Goal: Information Seeking & Learning: Learn about a topic

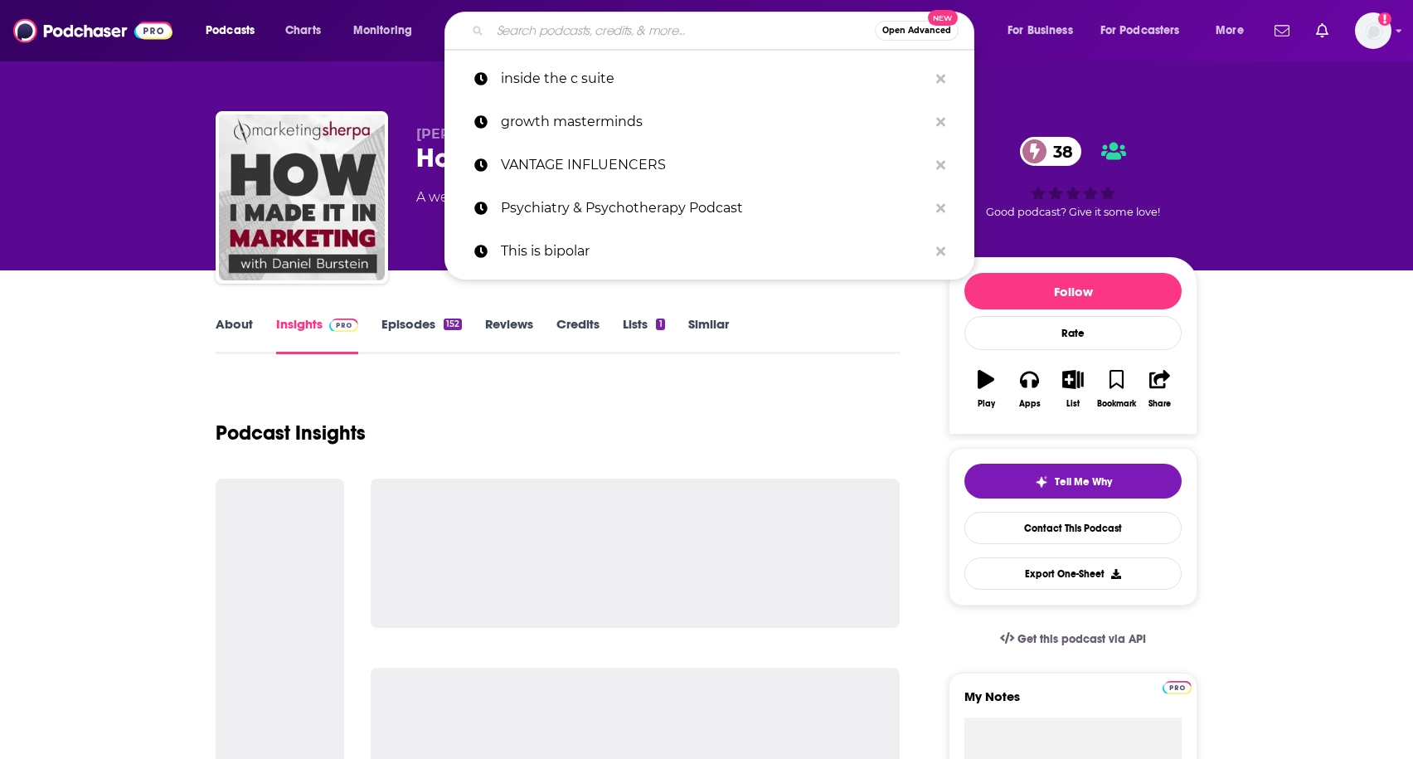
type input "The Cognitive Revolution"
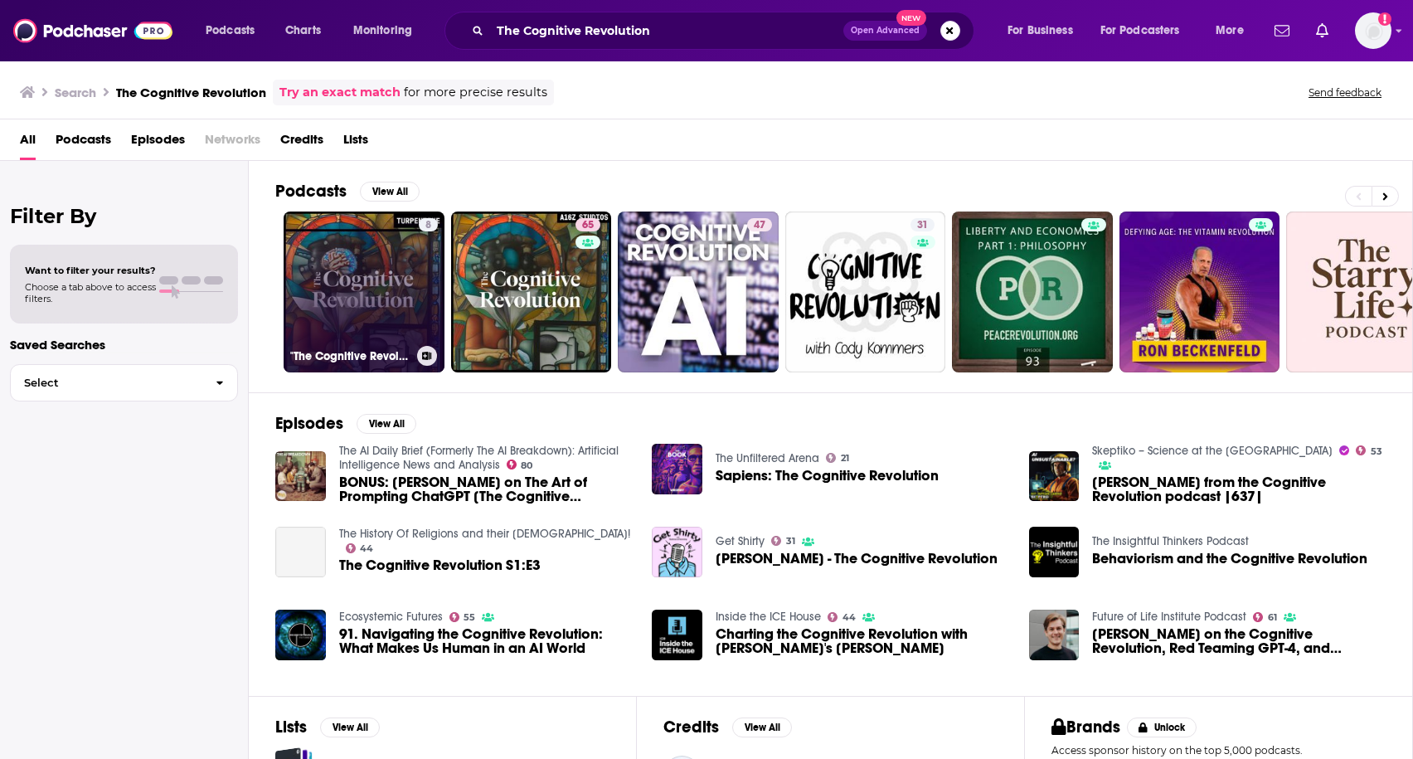
click at [368, 301] on link "8 "The Cognitive Revolution"" at bounding box center [364, 291] width 161 height 161
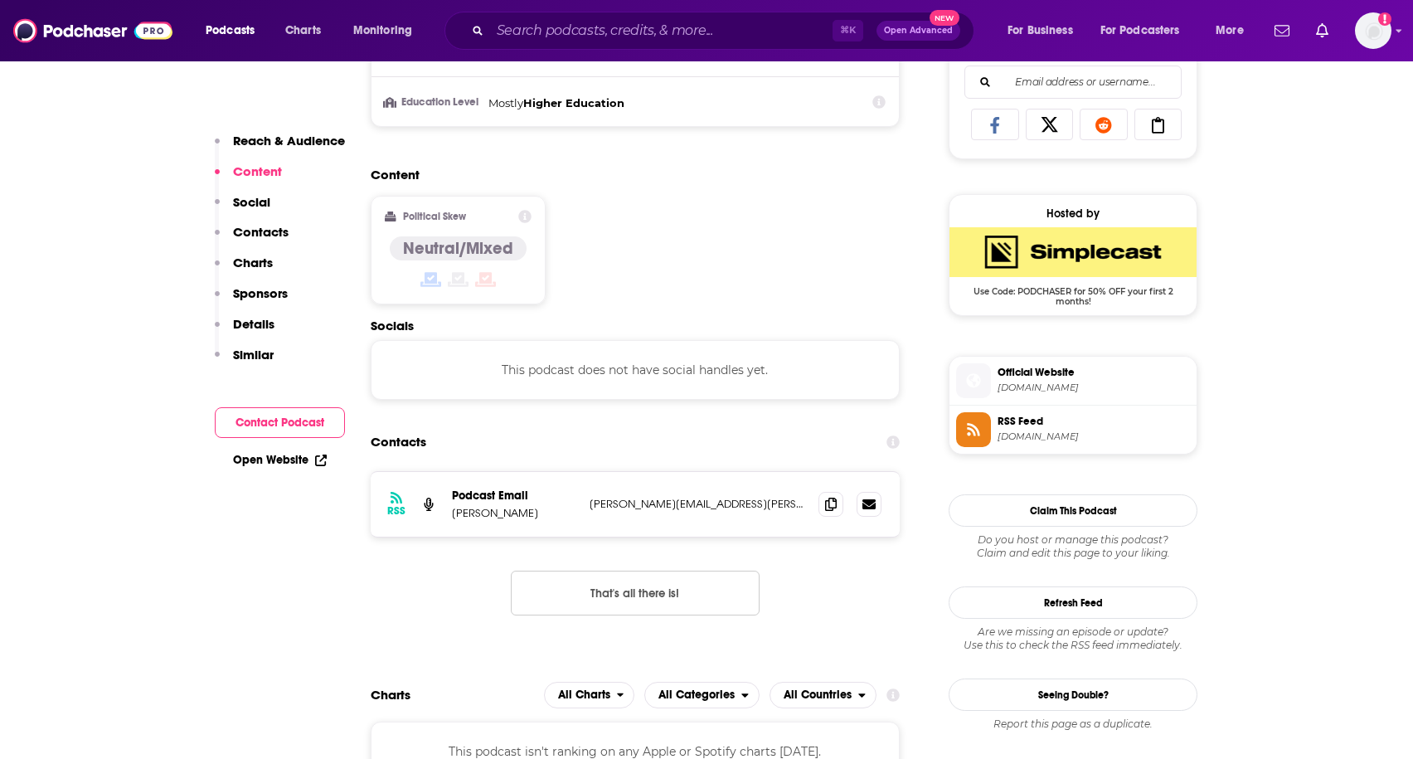
scroll to position [1071, 0]
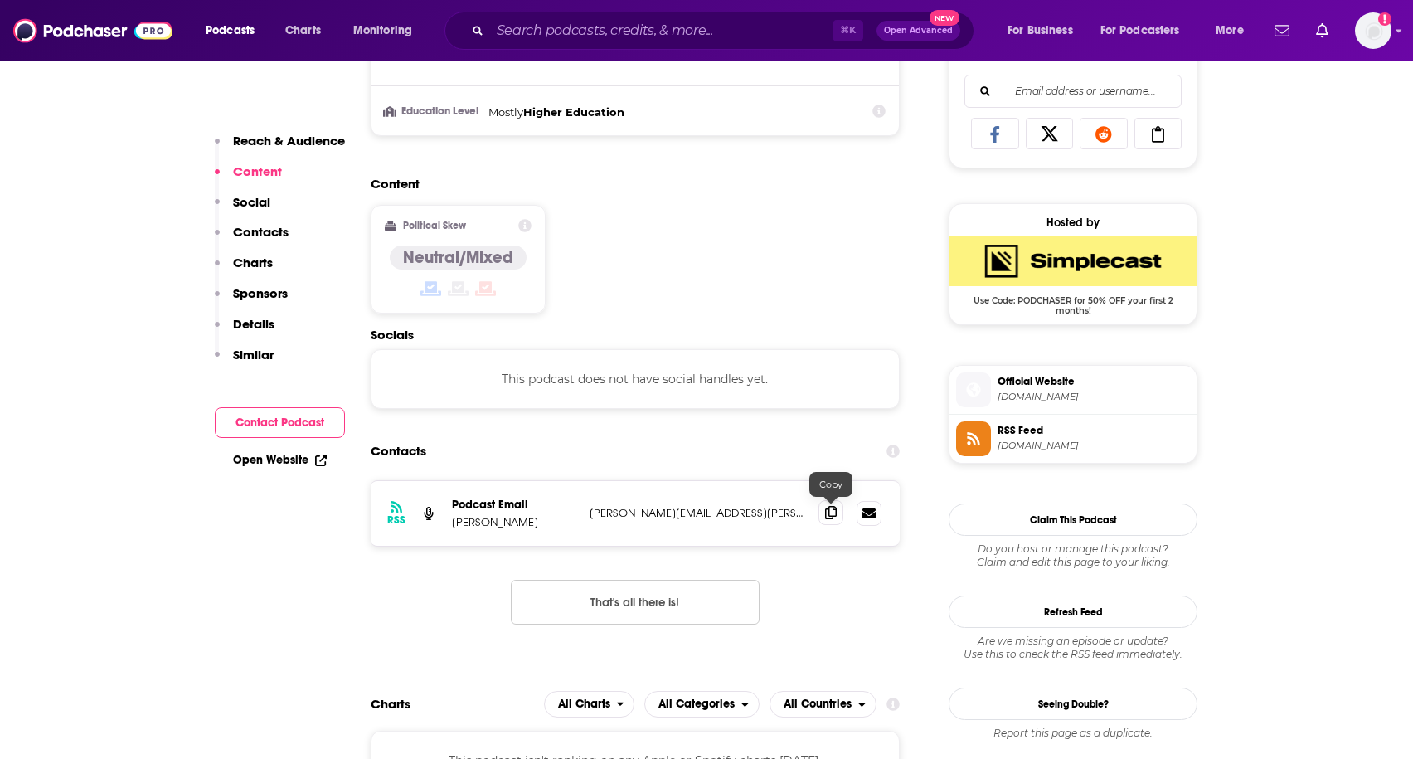
click at [831, 516] on icon at bounding box center [831, 512] width 12 height 13
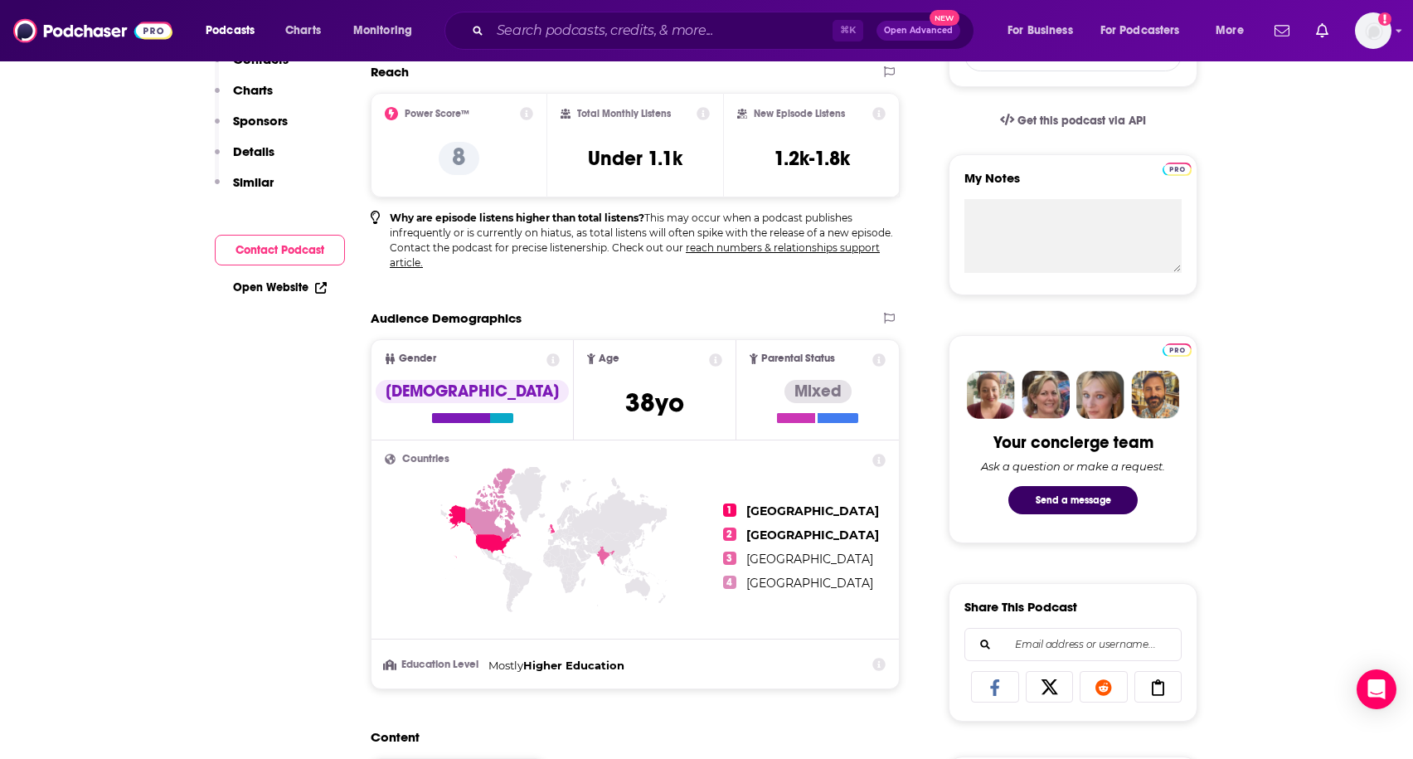
scroll to position [0, 0]
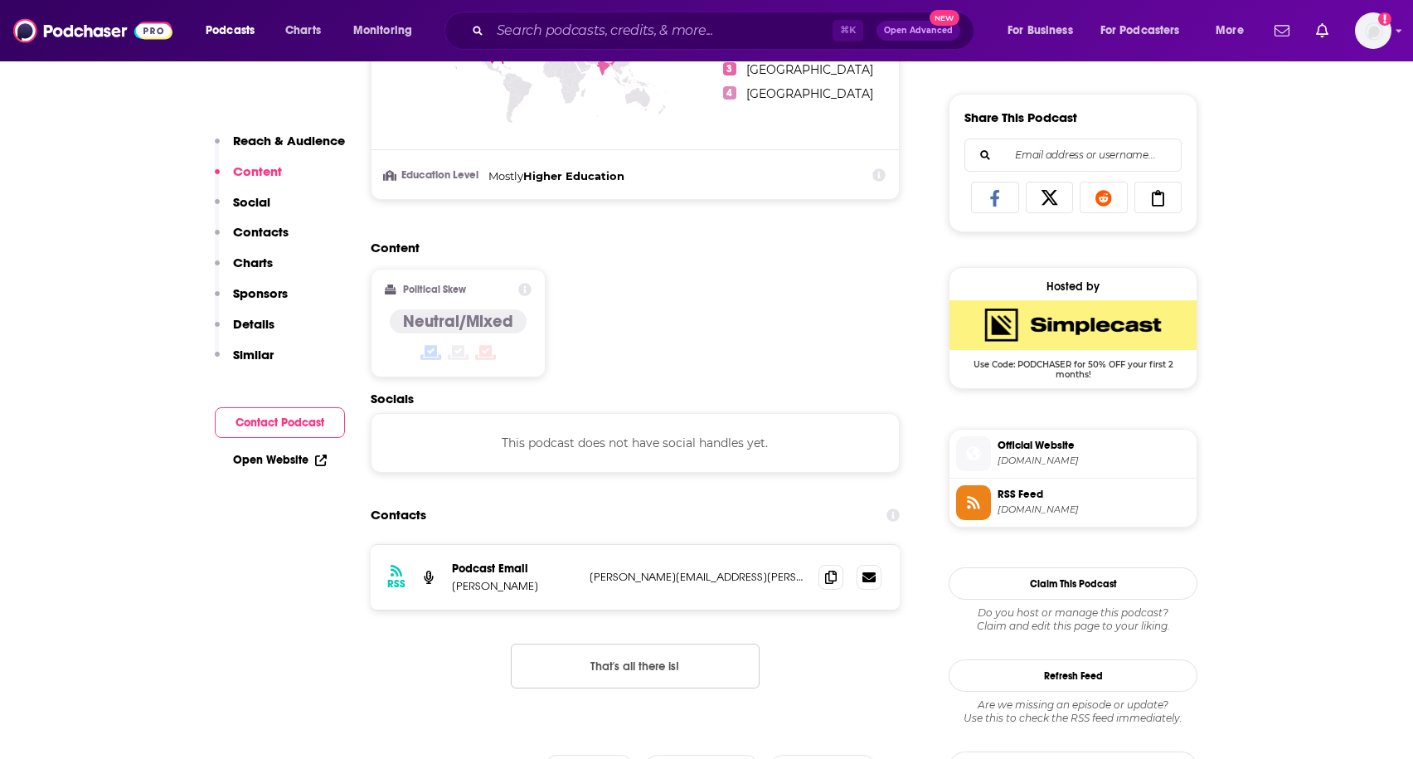
scroll to position [1026, 0]
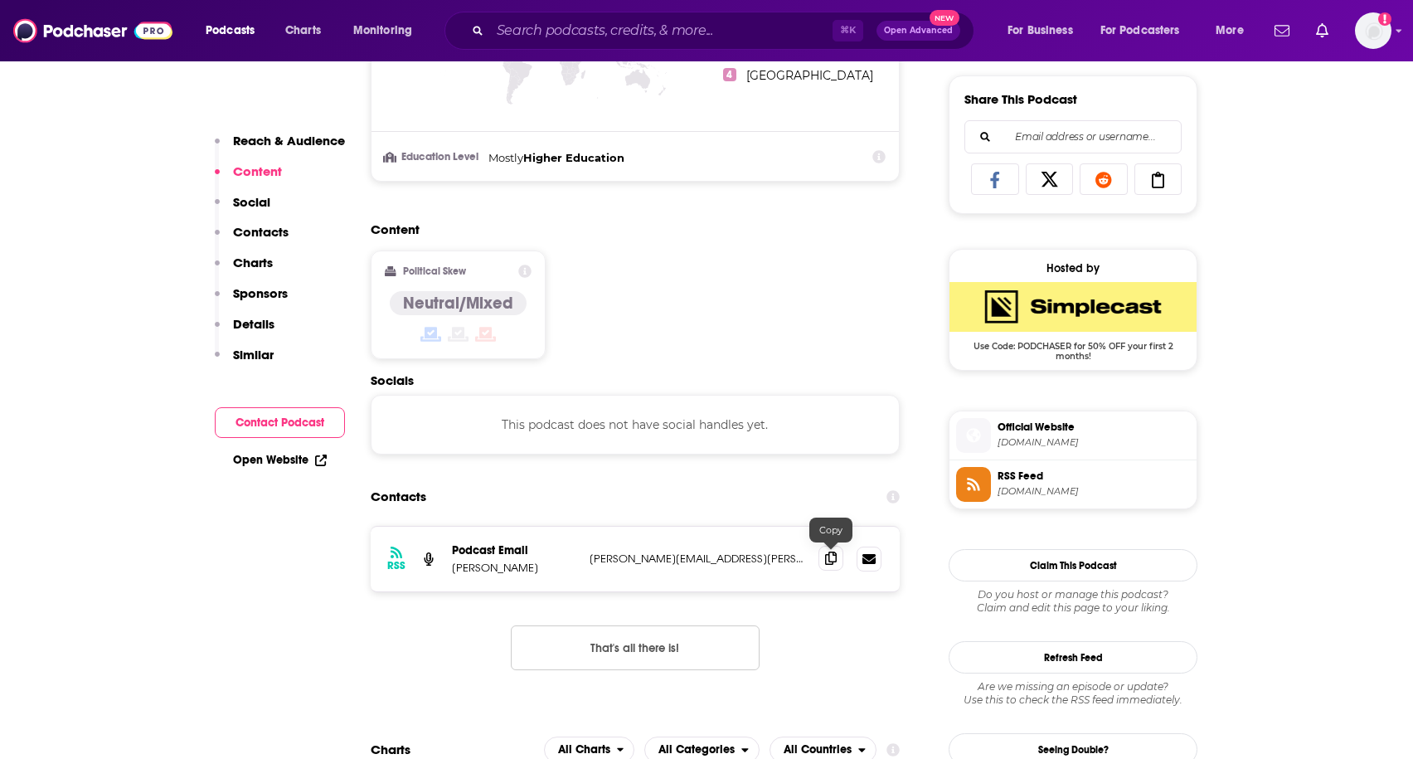
click at [828, 554] on icon at bounding box center [831, 557] width 12 height 13
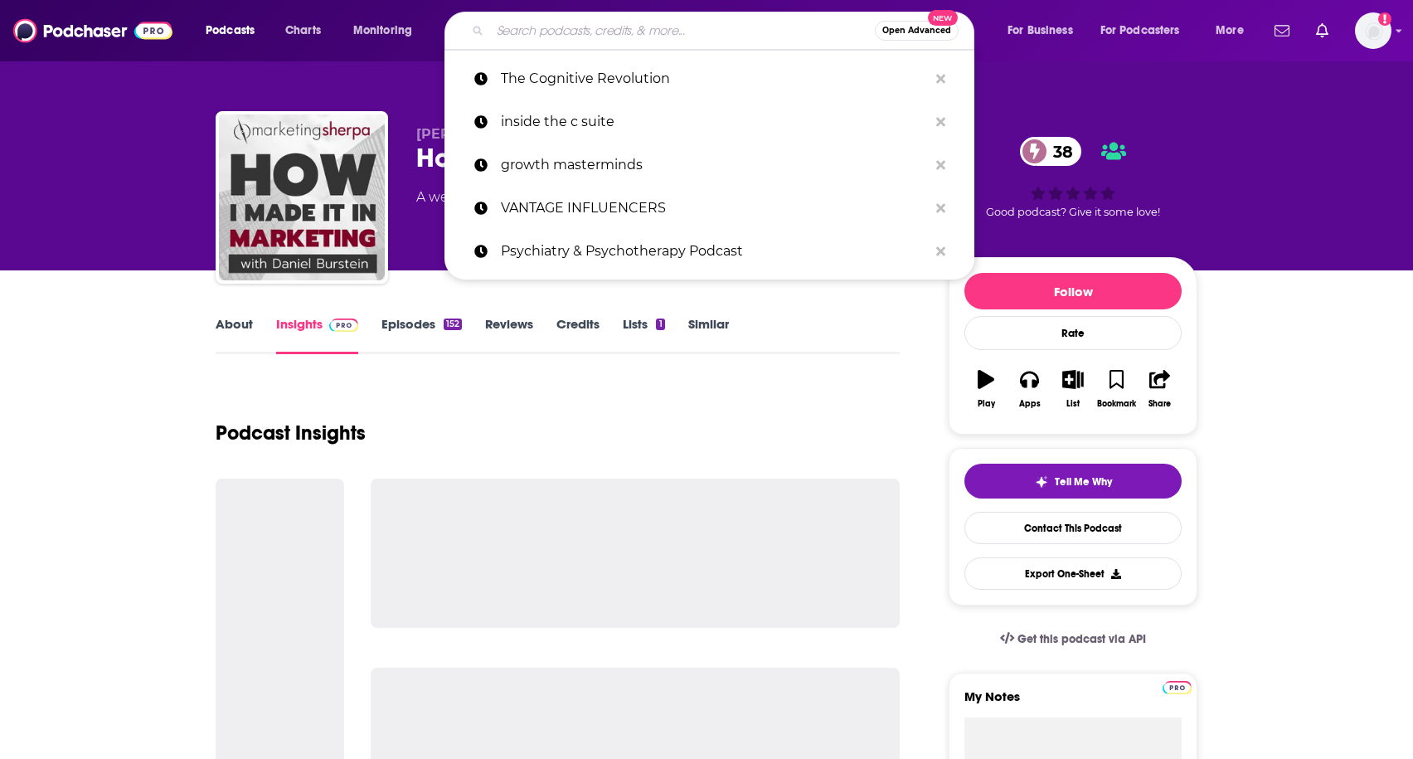
click at [642, 32] on input "Search podcasts, credits, & more..." at bounding box center [682, 30] width 385 height 27
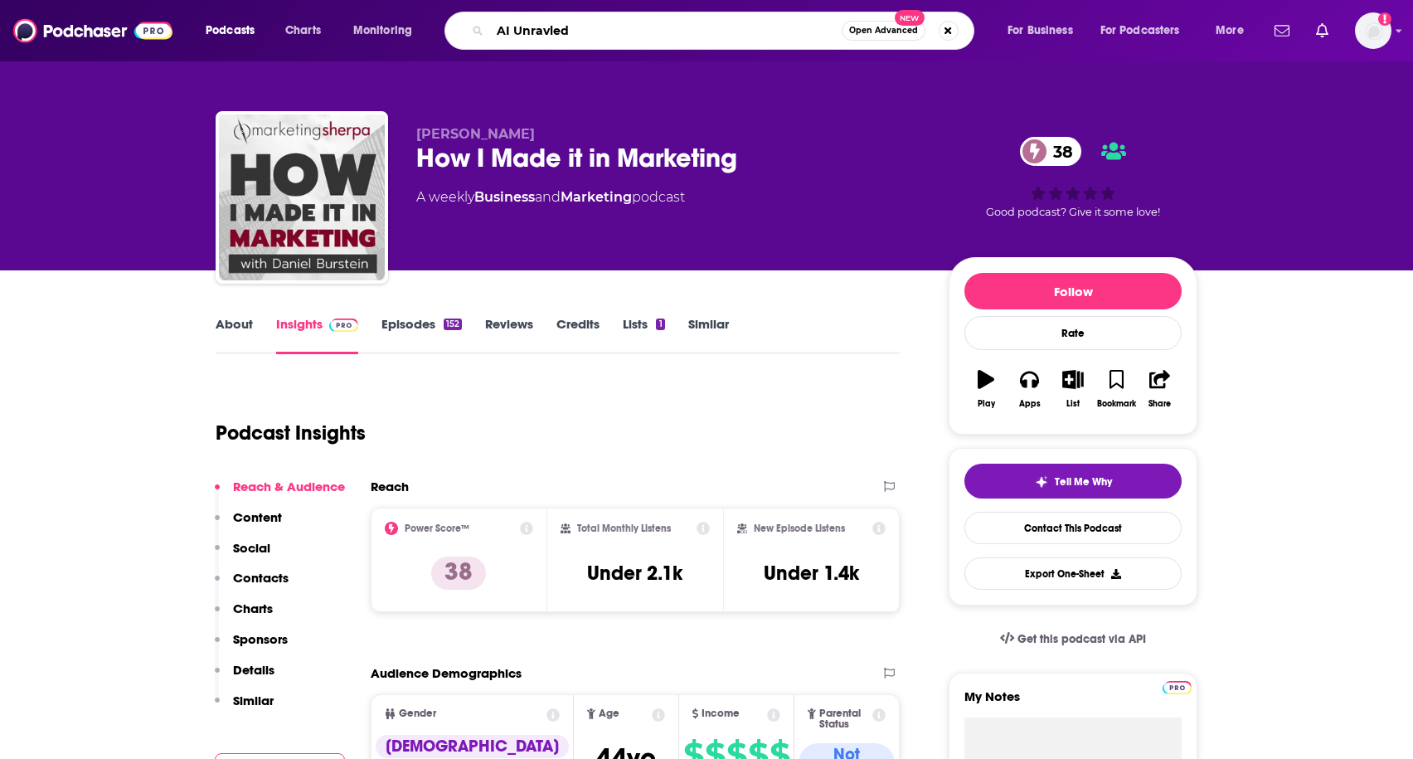
type input "AI Unravled"
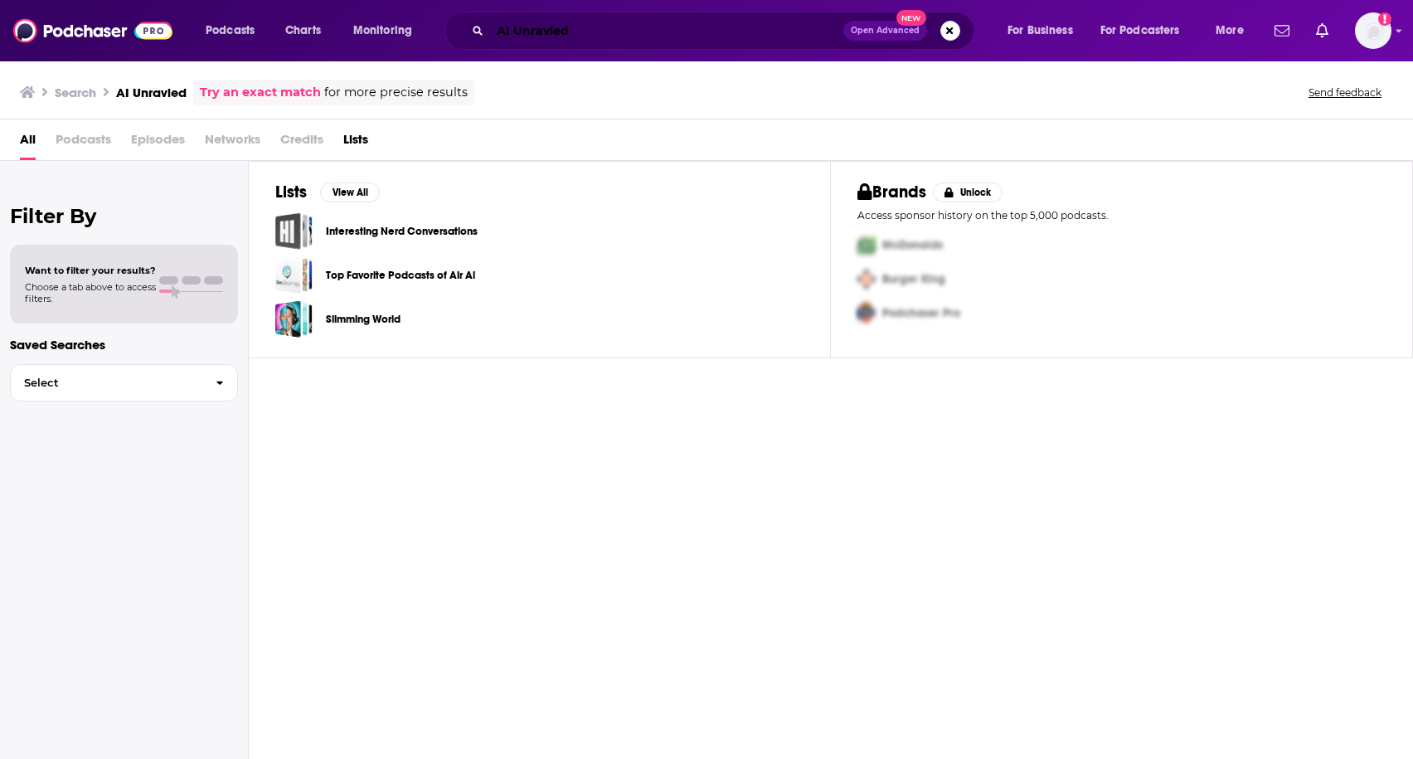
click at [647, 25] on input "AI Unravled" at bounding box center [666, 30] width 353 height 27
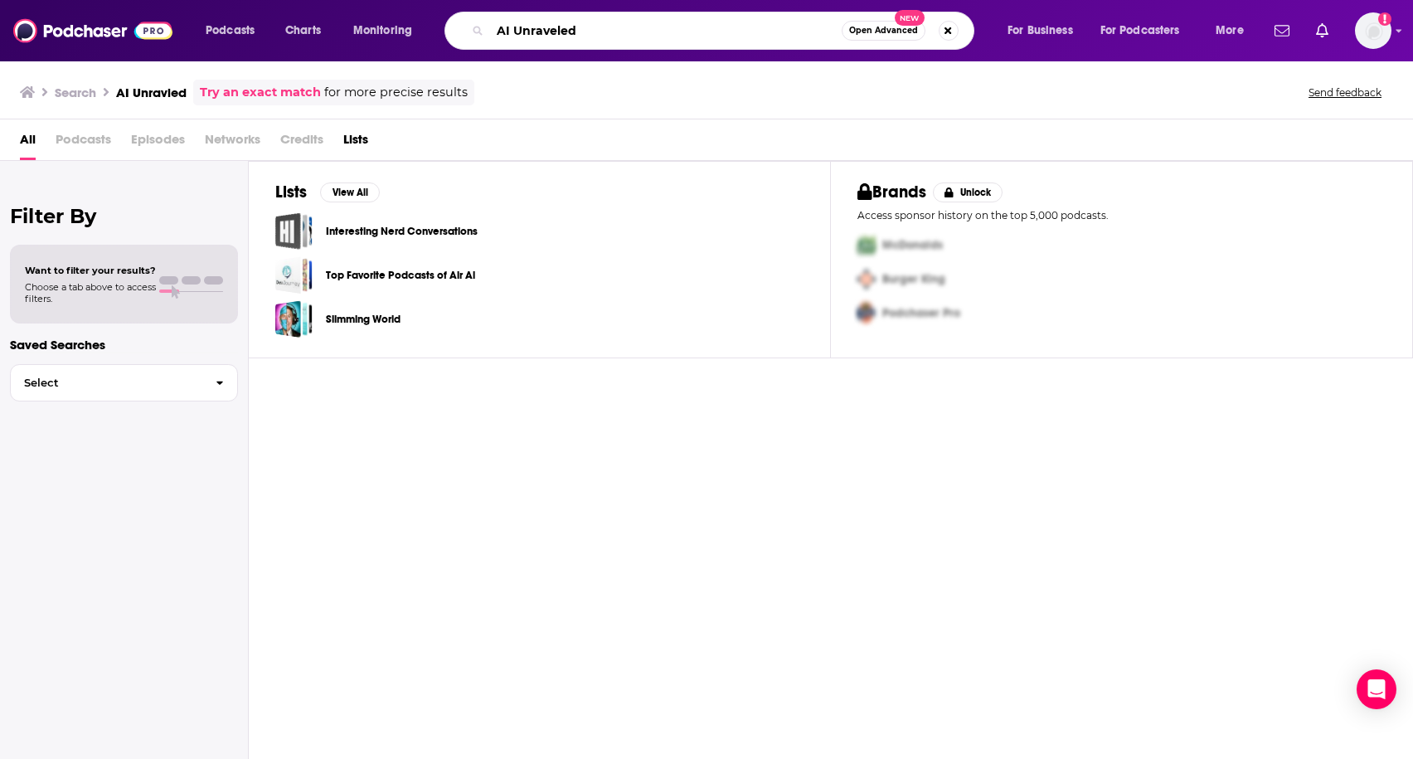
type input "AI Unraveled"
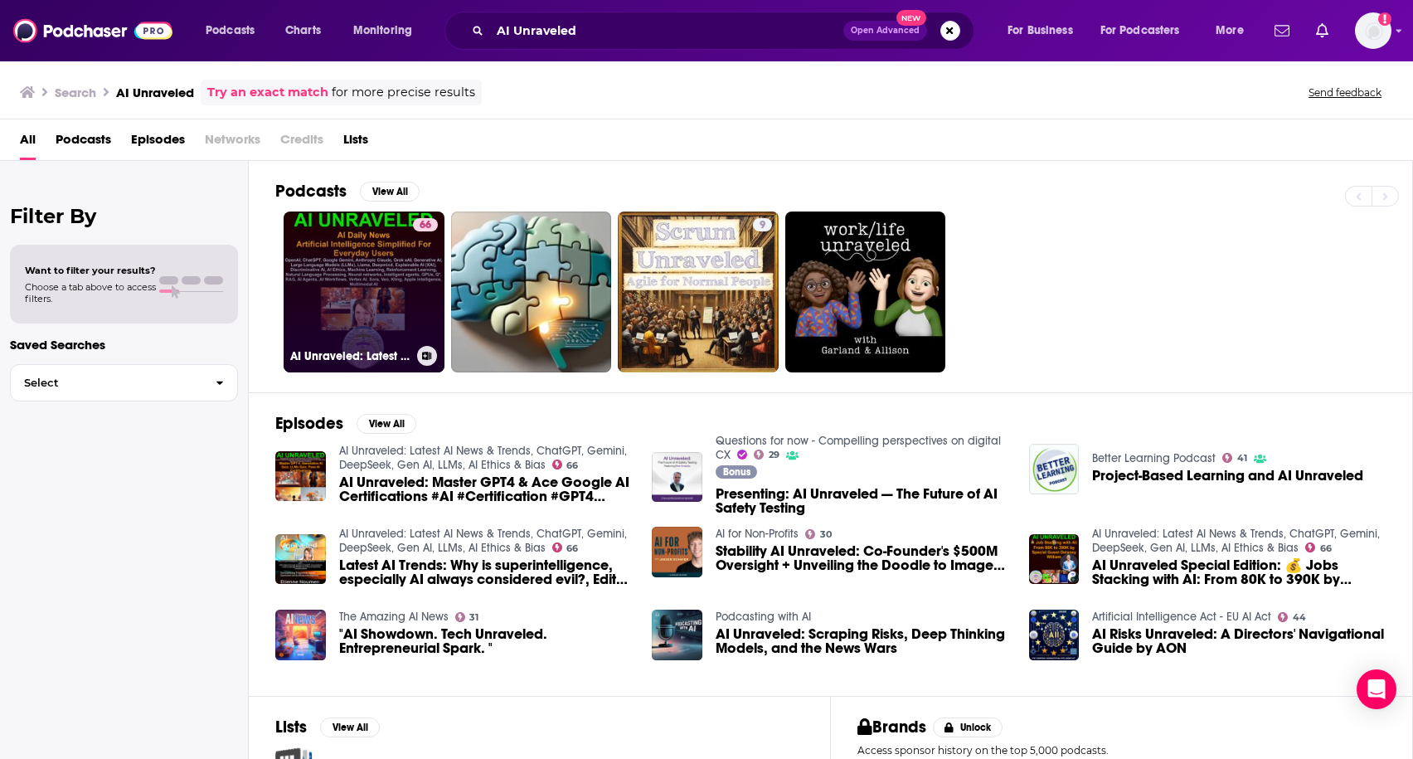
click at [397, 274] on link "66 AI Unraveled: Latest AI News & Trends, ChatGPT, Gemini, DeepSeek, Gen AI, LL…" at bounding box center [364, 291] width 161 height 161
